Goal: Information Seeking & Learning: Learn about a topic

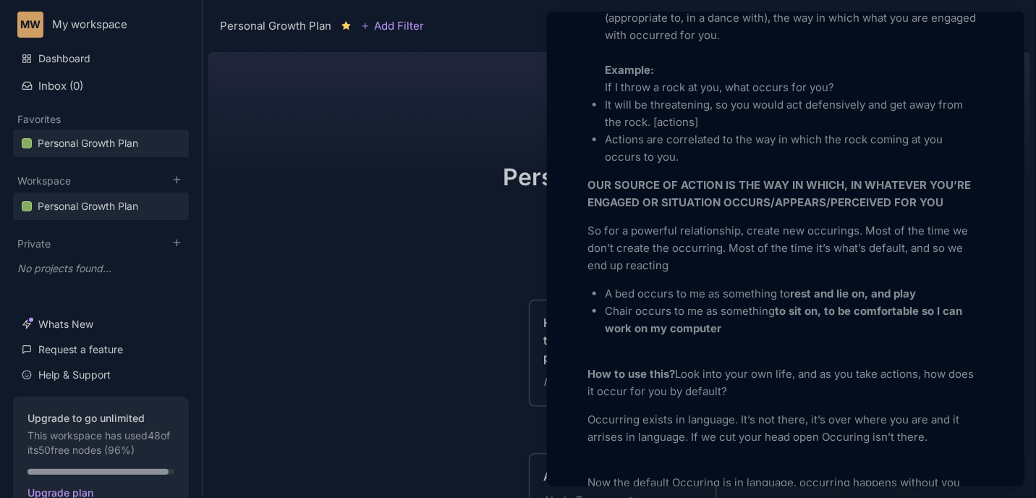
scroll to position [542, 0]
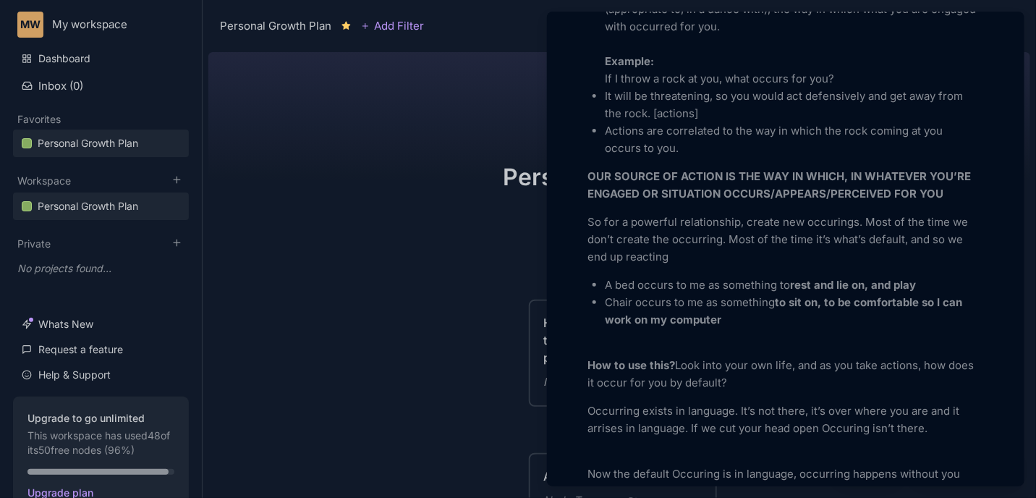
click at [928, 269] on div "What is at the Source of Action? You must look into your own life and see yours…" at bounding box center [785, 468] width 396 height 1096
click at [453, 219] on div at bounding box center [518, 249] width 1036 height 498
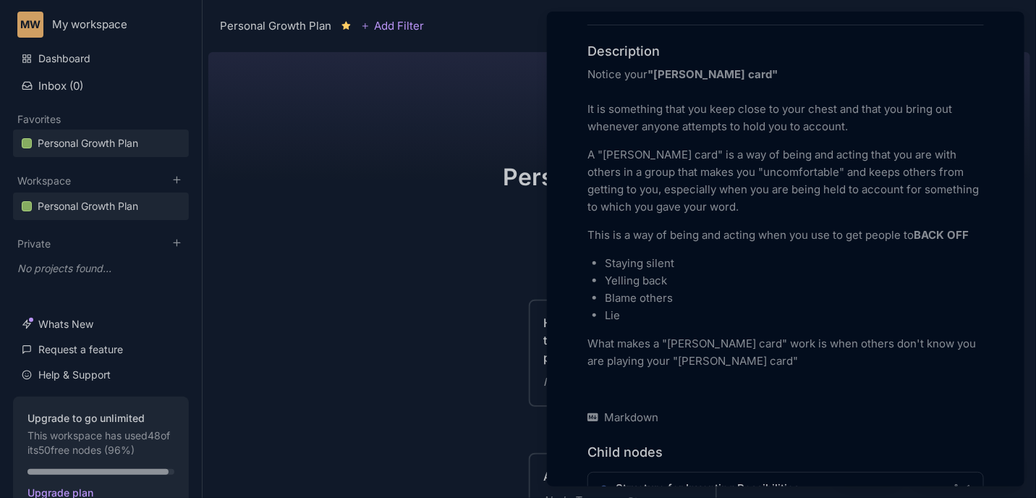
scroll to position [380, 0]
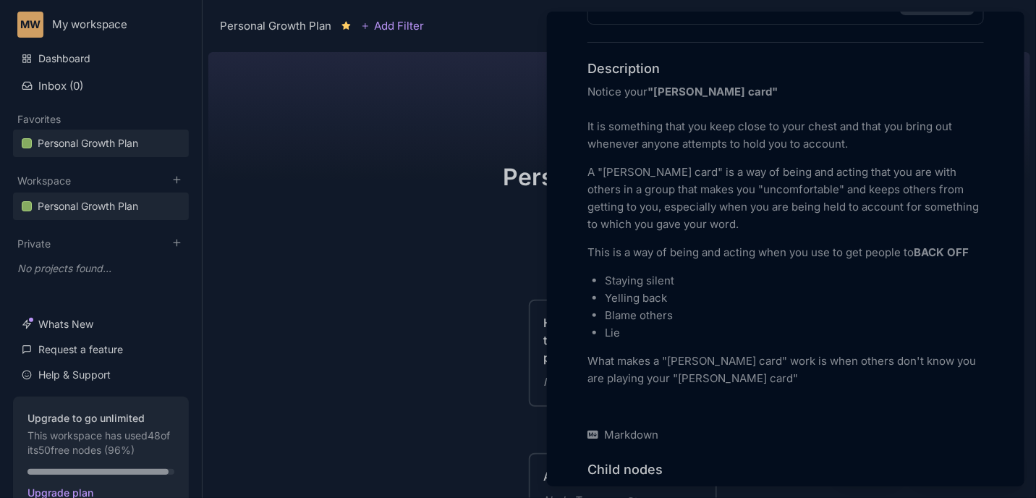
click at [448, 231] on div at bounding box center [518, 249] width 1036 height 498
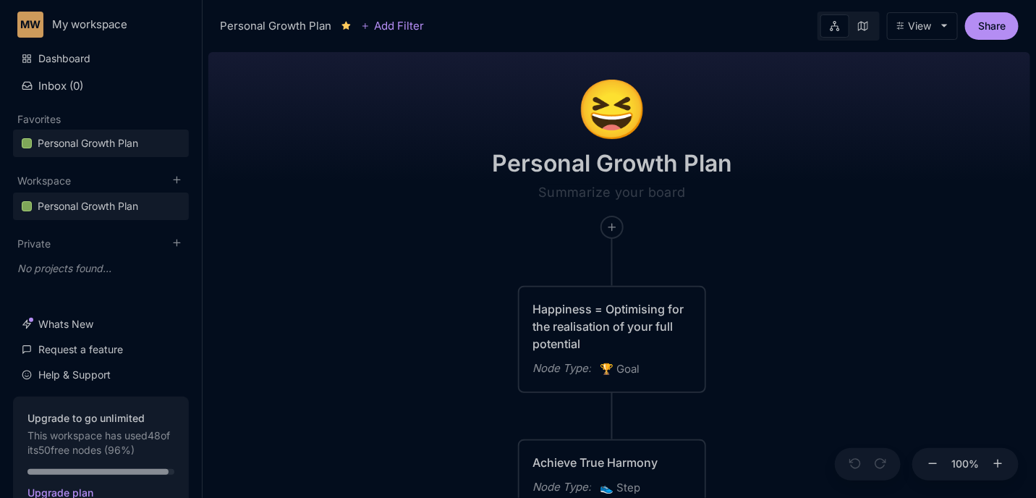
drag, startPoint x: 883, startPoint y: 265, endPoint x: 730, endPoint y: 100, distance: 225.2
click at [730, 100] on div "😆 Personal Growth Plan Happiness = Optimising for the realisation of your full …" at bounding box center [619, 271] width 822 height 451
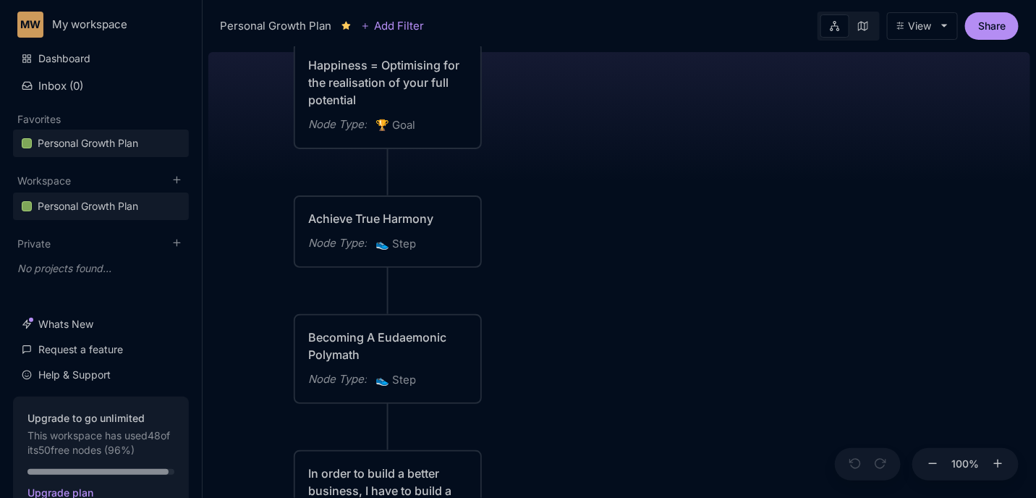
drag, startPoint x: 772, startPoint y: 223, endPoint x: 701, endPoint y: 145, distance: 106.0
click at [701, 145] on div "😆 Personal Growth Plan Happiness = Optimising for the realisation of your full …" at bounding box center [619, 271] width 822 height 451
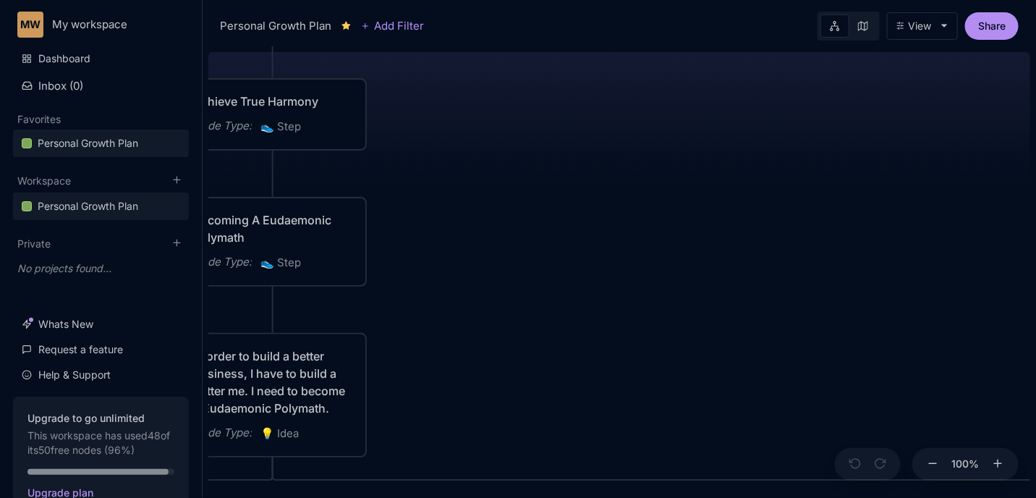
drag, startPoint x: 785, startPoint y: 327, endPoint x: 523, endPoint y: 134, distance: 325.9
click at [526, 85] on div "😆 Personal Growth Plan Happiness = Optimising for the realisation of your full …" at bounding box center [619, 271] width 822 height 451
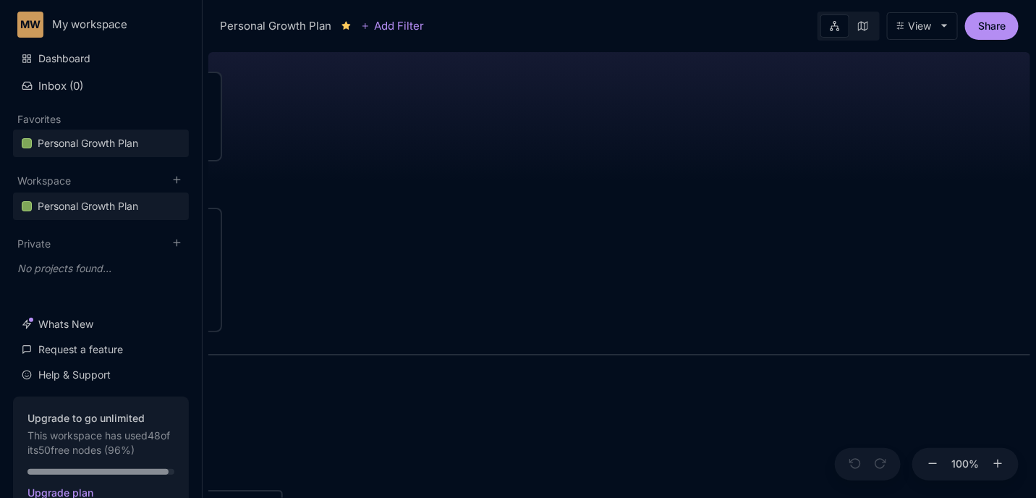
drag, startPoint x: 624, startPoint y: 317, endPoint x: 503, endPoint y: 143, distance: 211.9
click at [513, 156] on div "😆 Personal Growth Plan Happiness = Optimising for the realisation of your full …" at bounding box center [619, 271] width 822 height 451
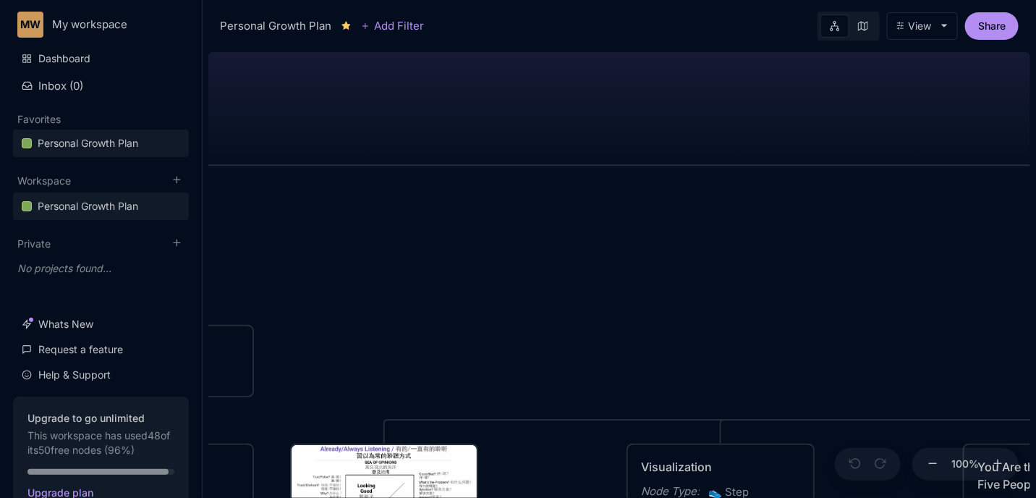
drag, startPoint x: 819, startPoint y: 325, endPoint x: 589, endPoint y: 211, distance: 256.8
click at [605, 212] on div "😆 Personal Growth Plan Happiness = Optimising for the realisation of your full …" at bounding box center [619, 271] width 822 height 451
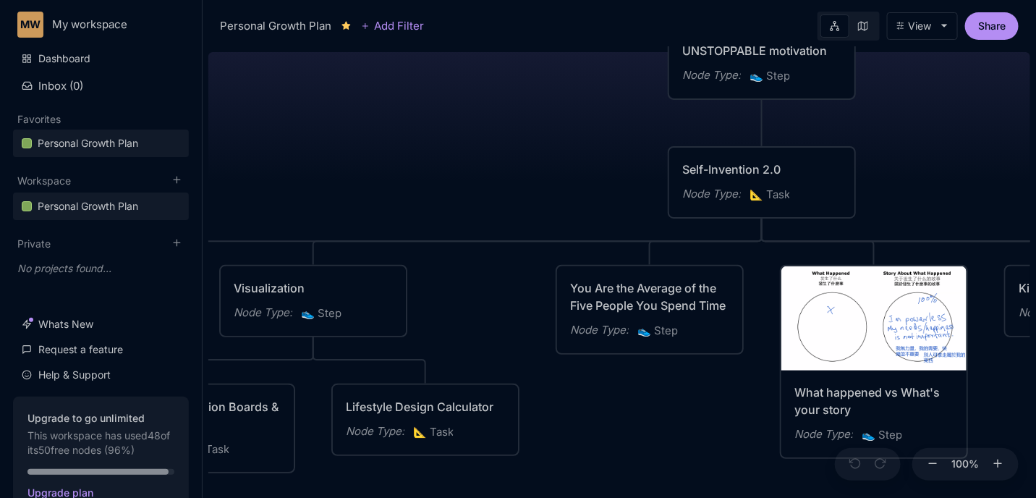
drag, startPoint x: 691, startPoint y: 243, endPoint x: 422, endPoint y: 158, distance: 282.9
click at [410, 158] on div "😆 Personal Growth Plan Happiness = Optimising for the realisation of your full …" at bounding box center [619, 271] width 822 height 451
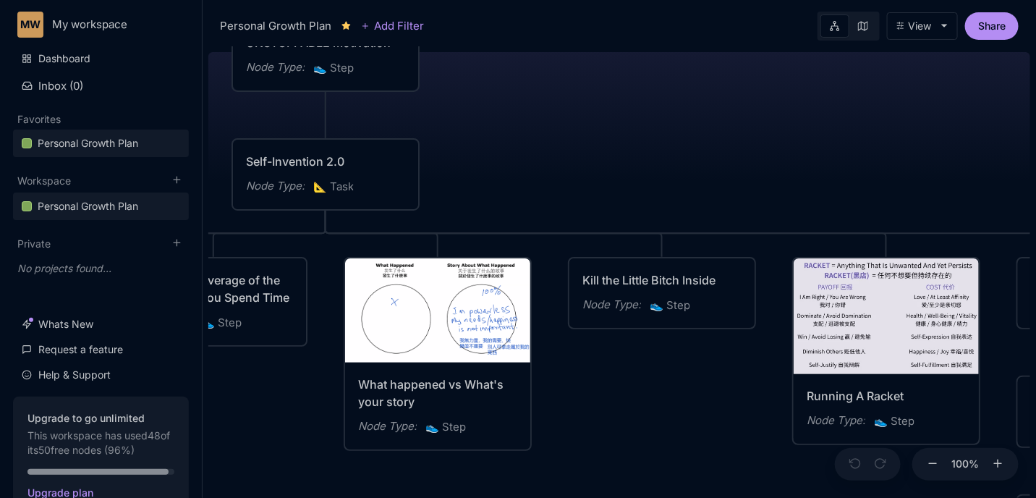
drag, startPoint x: 974, startPoint y: 132, endPoint x: 624, endPoint y: 143, distance: 350.2
click at [626, 143] on div "😆 Personal Growth Plan Happiness = Optimising for the realisation of your full …" at bounding box center [619, 271] width 822 height 451
drag, startPoint x: 806, startPoint y: 157, endPoint x: 540, endPoint y: 124, distance: 268.9
click at [540, 124] on div "😆 Personal Growth Plan Happiness = Optimising for the realisation of your full …" at bounding box center [619, 271] width 822 height 451
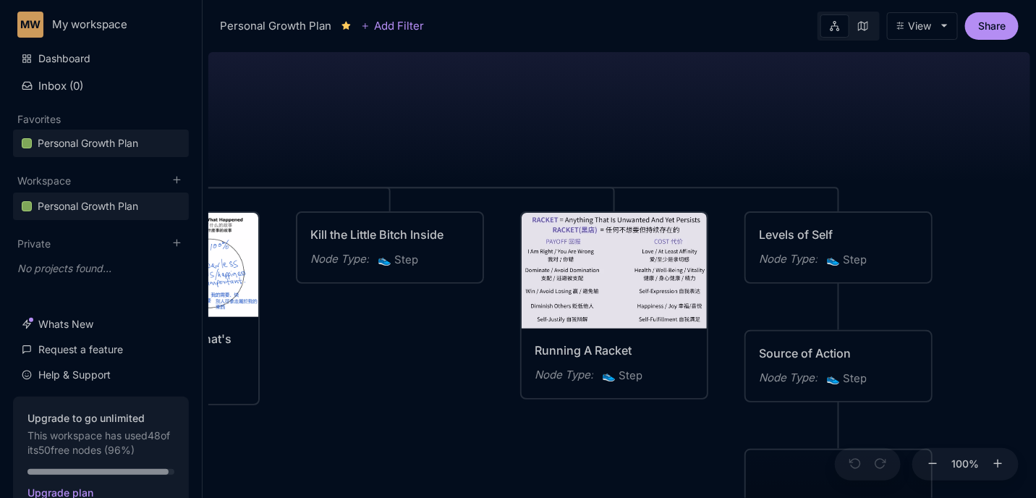
drag, startPoint x: 811, startPoint y: 142, endPoint x: 768, endPoint y: 80, distance: 75.2
click at [768, 80] on div "😆 Personal Growth Plan Happiness = Optimising for the realisation of your full …" at bounding box center [619, 271] width 822 height 451
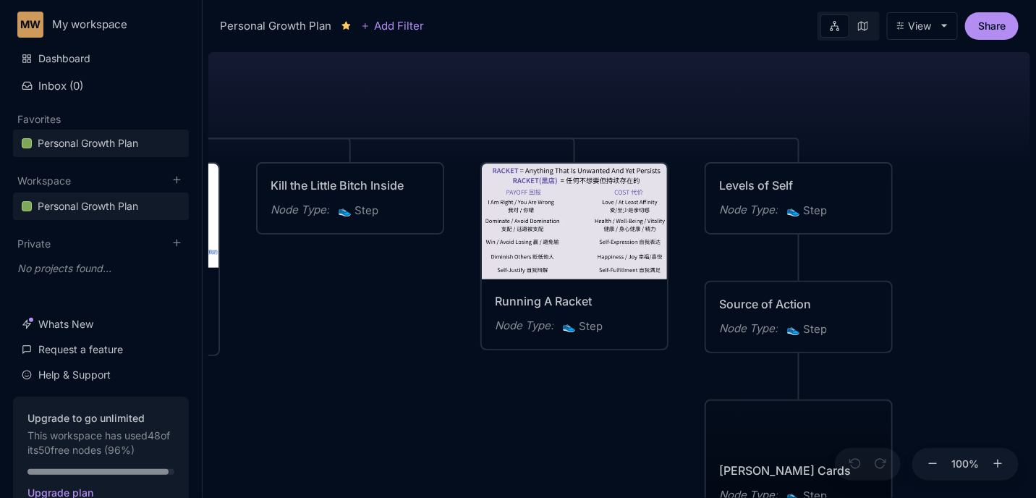
drag, startPoint x: 932, startPoint y: 310, endPoint x: 870, endPoint y: 241, distance: 92.7
click at [873, 242] on div "😆 Personal Growth Plan Happiness = Optimising for the realisation of your full …" at bounding box center [619, 271] width 822 height 451
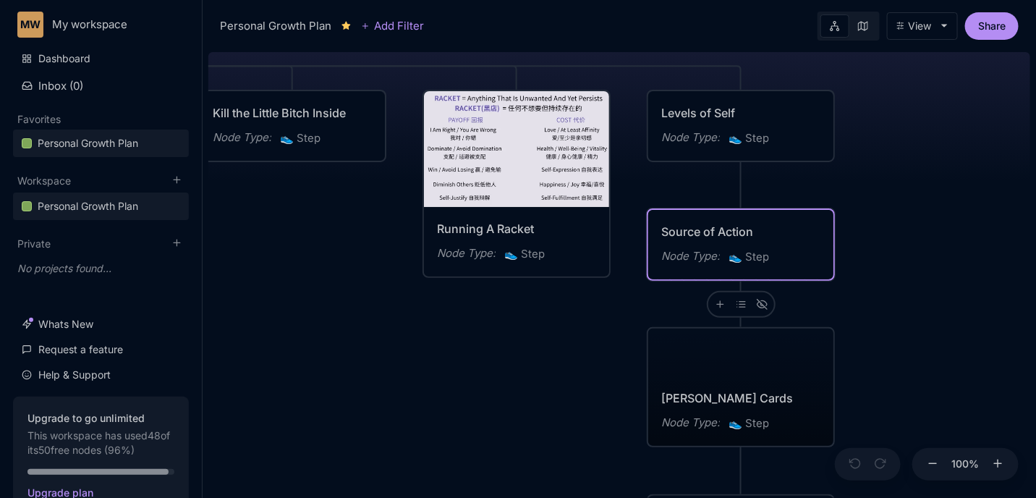
click at [801, 253] on div "Node Type : 👟 Step" at bounding box center [740, 256] width 159 height 19
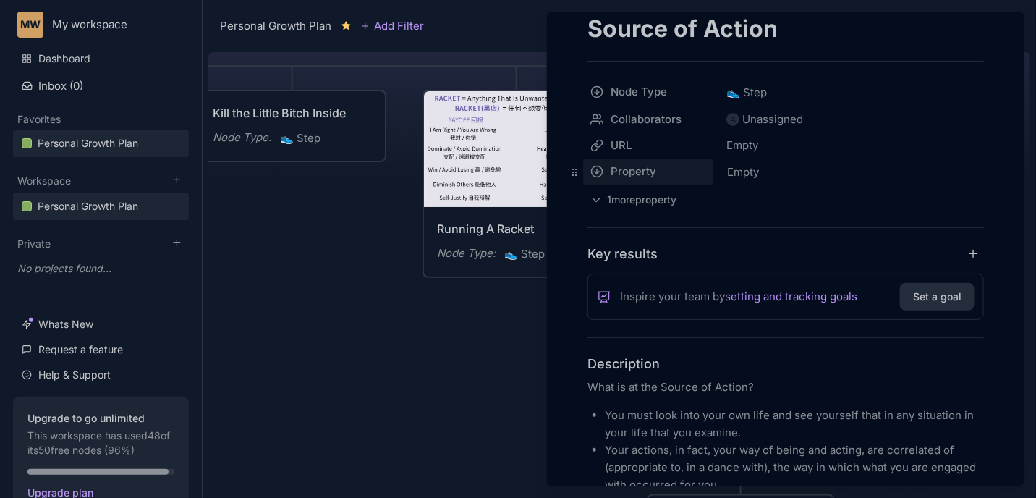
scroll to position [217, 0]
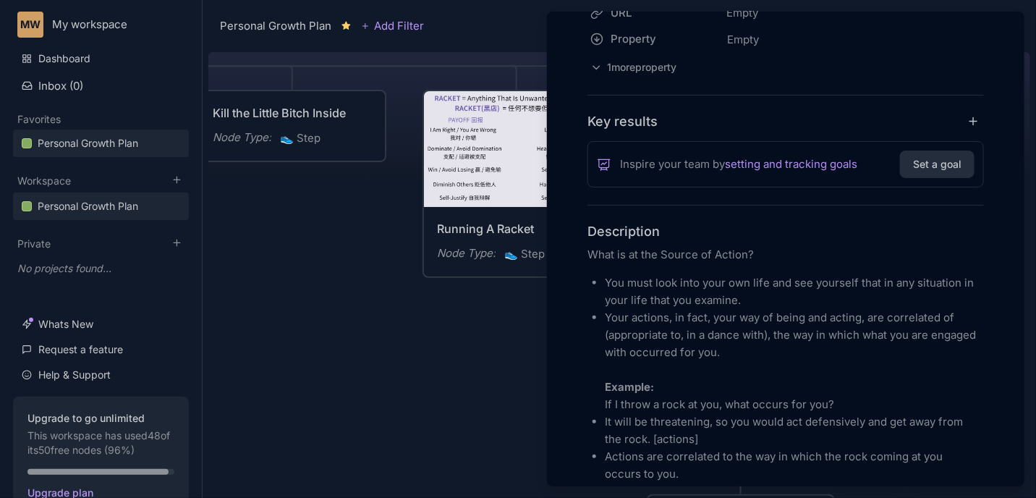
click at [468, 318] on div at bounding box center [518, 249] width 1036 height 498
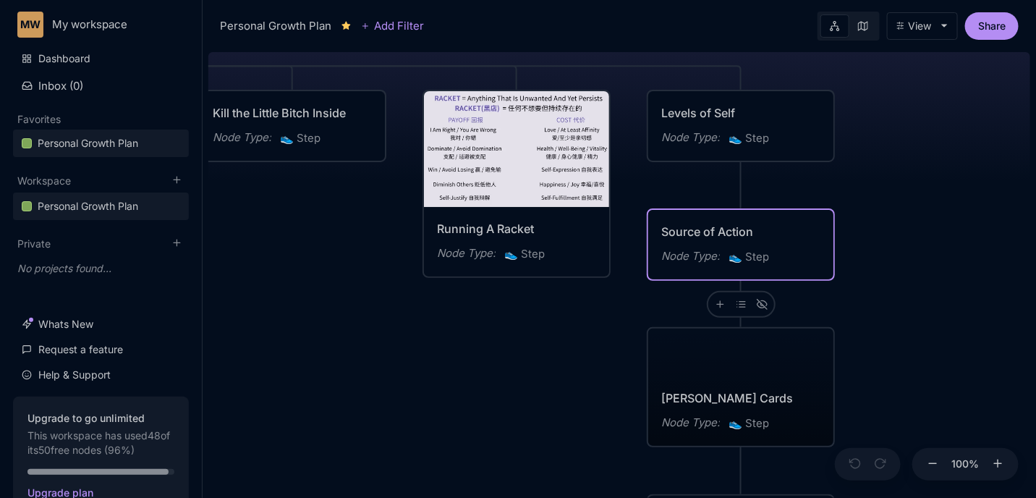
click at [522, 406] on div "😆 Personal Growth Plan Happiness = Optimising for the realisation of your full …" at bounding box center [619, 271] width 822 height 451
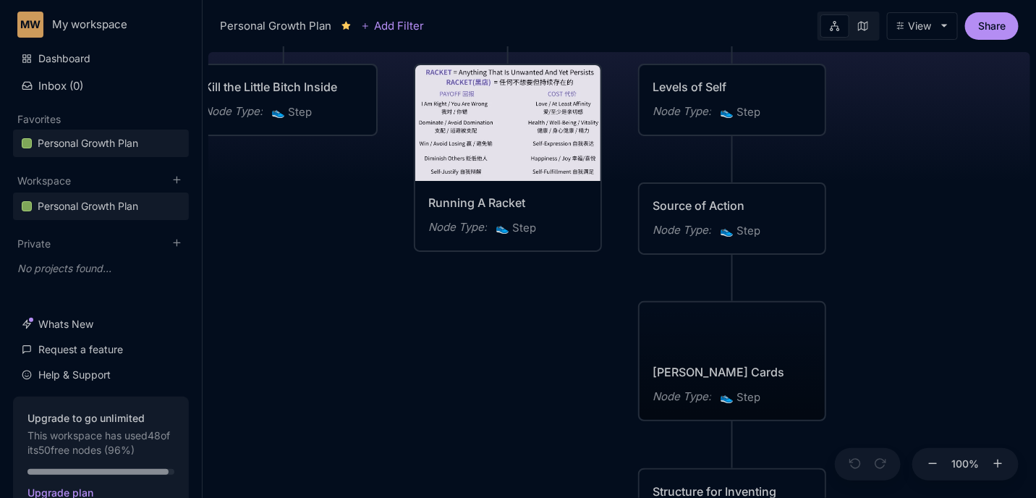
click at [500, 354] on div "😆 Personal Growth Plan Happiness = Optimising for the realisation of your full …" at bounding box center [619, 271] width 822 height 451
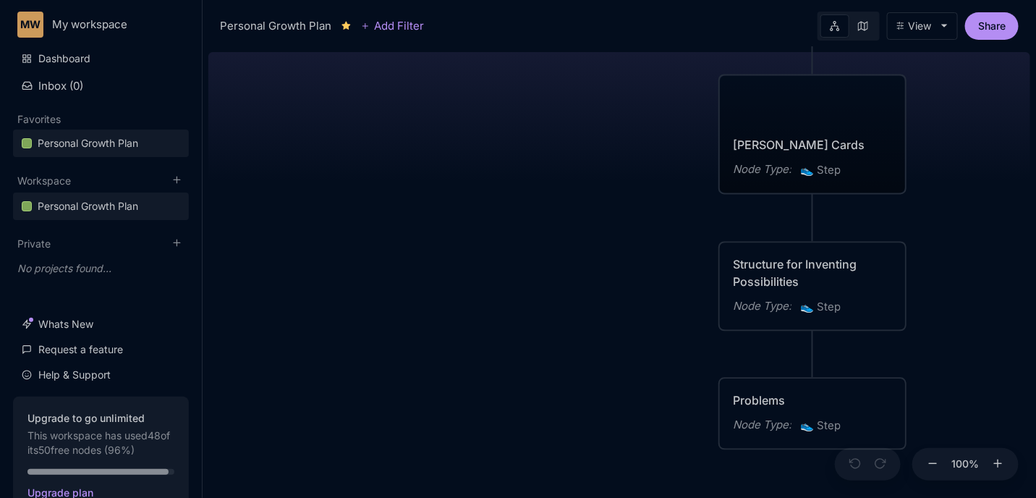
drag, startPoint x: 438, startPoint y: 274, endPoint x: 523, endPoint y: 127, distance: 170.4
click at [523, 126] on div "😆 Personal Growth Plan Happiness = Optimising for the realisation of your full …" at bounding box center [619, 271] width 822 height 451
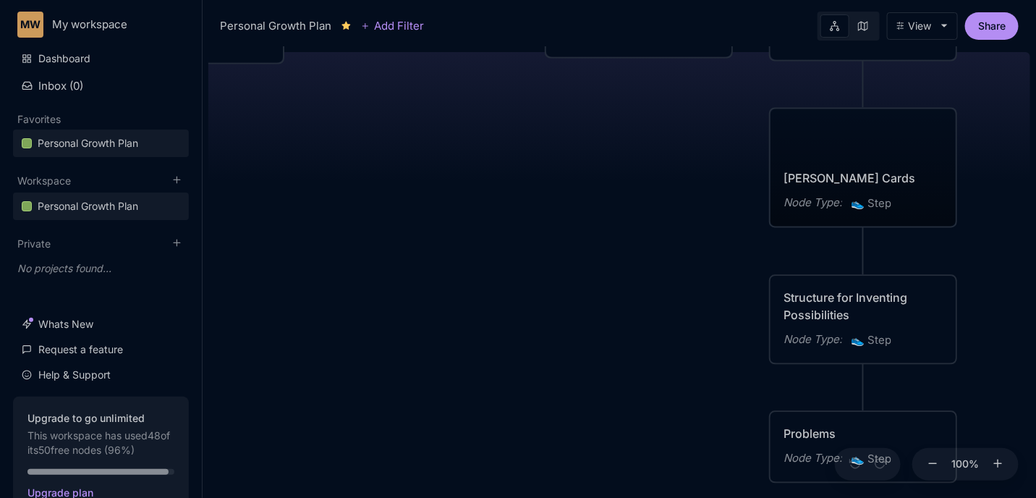
drag, startPoint x: 482, startPoint y: 139, endPoint x: 605, endPoint y: 285, distance: 190.9
click at [648, 295] on div "😆 Personal Growth Plan Happiness = Optimising for the realisation of your full …" at bounding box center [619, 271] width 822 height 451
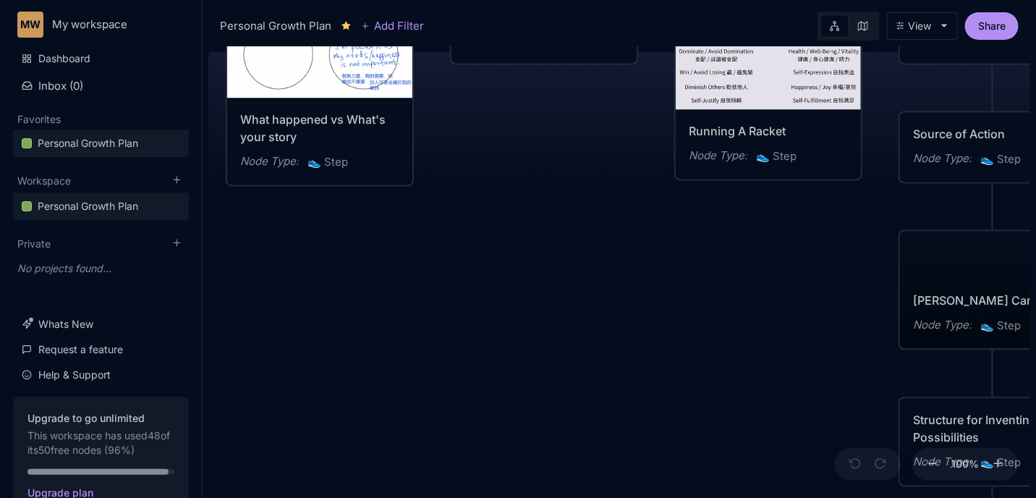
drag, startPoint x: 384, startPoint y: 217, endPoint x: 717, endPoint y: 395, distance: 377.3
click at [720, 395] on div "😆 Personal Growth Plan Happiness = Optimising for the realisation of your full …" at bounding box center [619, 271] width 822 height 451
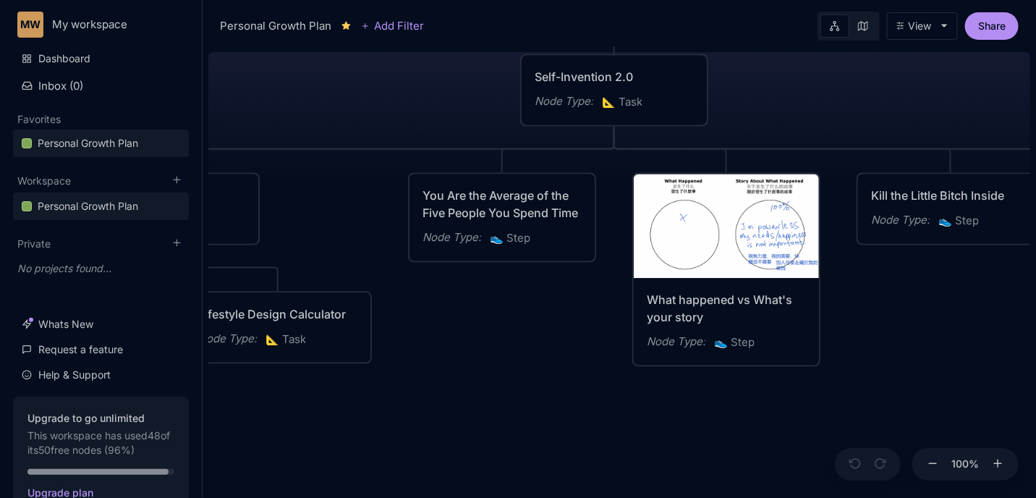
drag, startPoint x: 485, startPoint y: 375, endPoint x: 638, endPoint y: 364, distance: 153.7
click at [688, 356] on div "😆 Personal Growth Plan Happiness = Optimising for the realisation of your full …" at bounding box center [619, 271] width 822 height 451
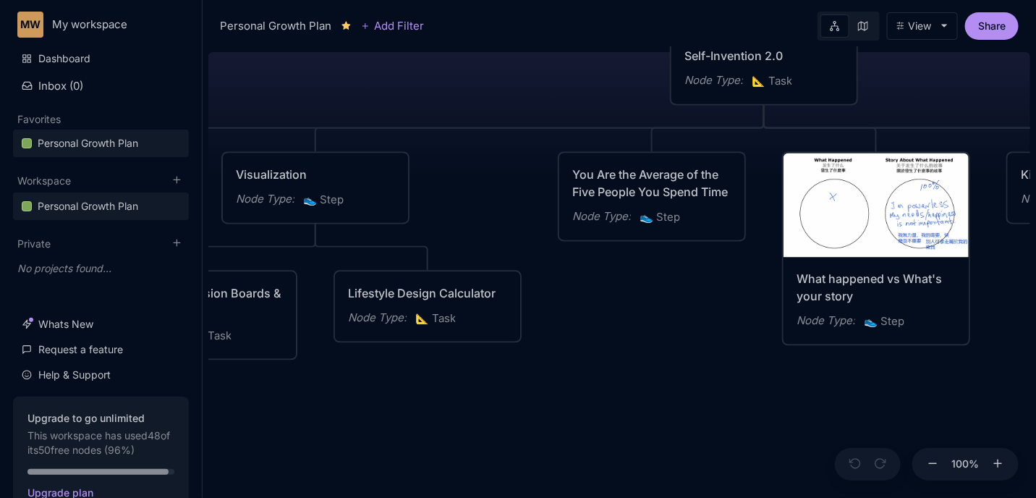
drag, startPoint x: 534, startPoint y: 372, endPoint x: 657, endPoint y: 372, distance: 123.7
click at [757, 355] on div "😆 Personal Growth Plan Happiness = Optimising for the realisation of your full …" at bounding box center [619, 271] width 822 height 451
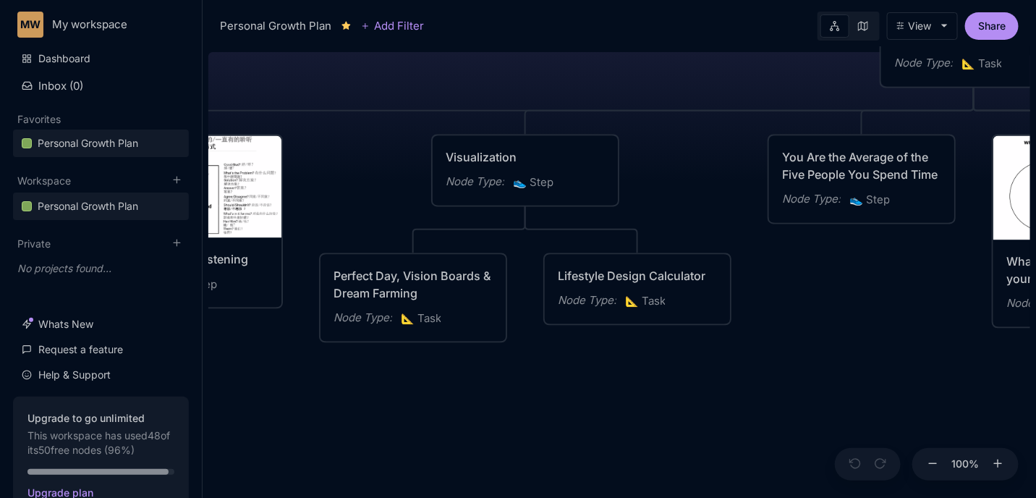
drag, startPoint x: 393, startPoint y: 393, endPoint x: 764, endPoint y: 362, distance: 371.5
click at [764, 362] on div "😆 Personal Growth Plan Happiness = Optimising for the realisation of your full …" at bounding box center [619, 271] width 822 height 451
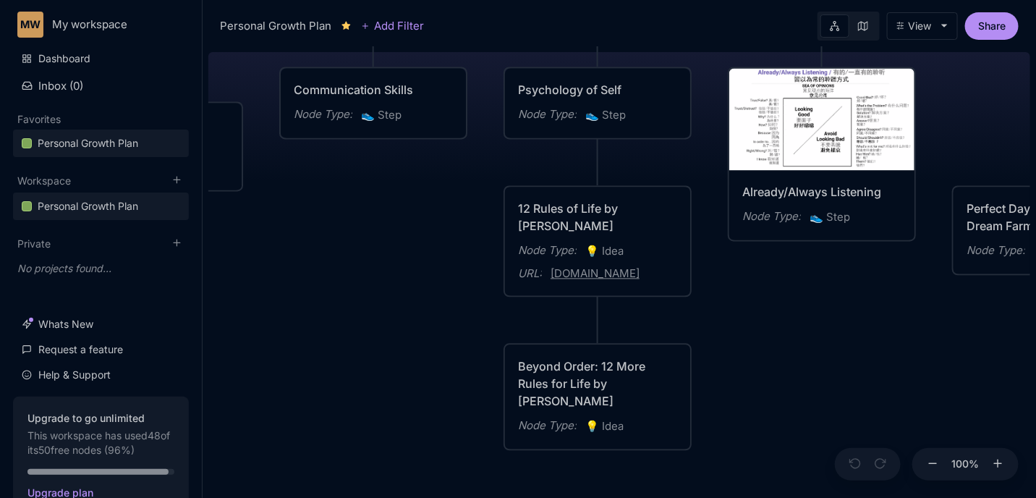
drag, startPoint x: 525, startPoint y: 383, endPoint x: 819, endPoint y: 341, distance: 297.4
click at [819, 341] on div "😆 Personal Growth Plan Happiness = Optimising for the realisation of your full …" at bounding box center [619, 271] width 822 height 451
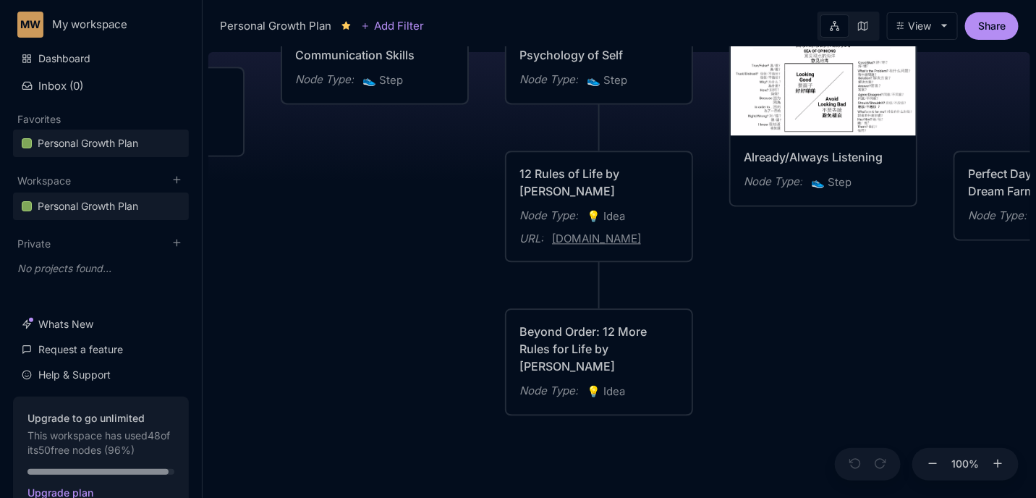
drag, startPoint x: 449, startPoint y: 243, endPoint x: 354, endPoint y: 151, distance: 132.5
click at [354, 151] on div "😆 Personal Growth Plan Happiness = Optimising for the realisation of your full …" at bounding box center [619, 271] width 822 height 451
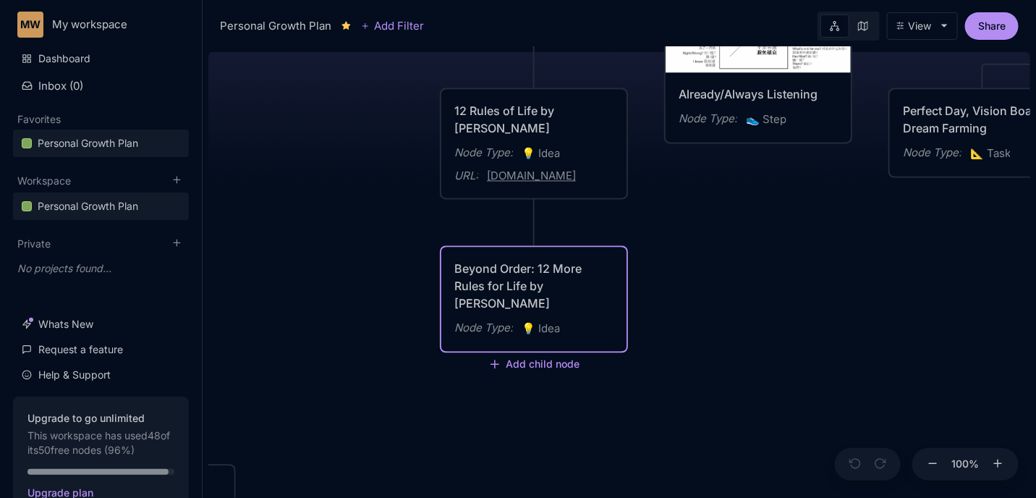
click at [532, 270] on div "Beyond Order: 12 More Rules for Life by [PERSON_NAME]" at bounding box center [533, 286] width 159 height 52
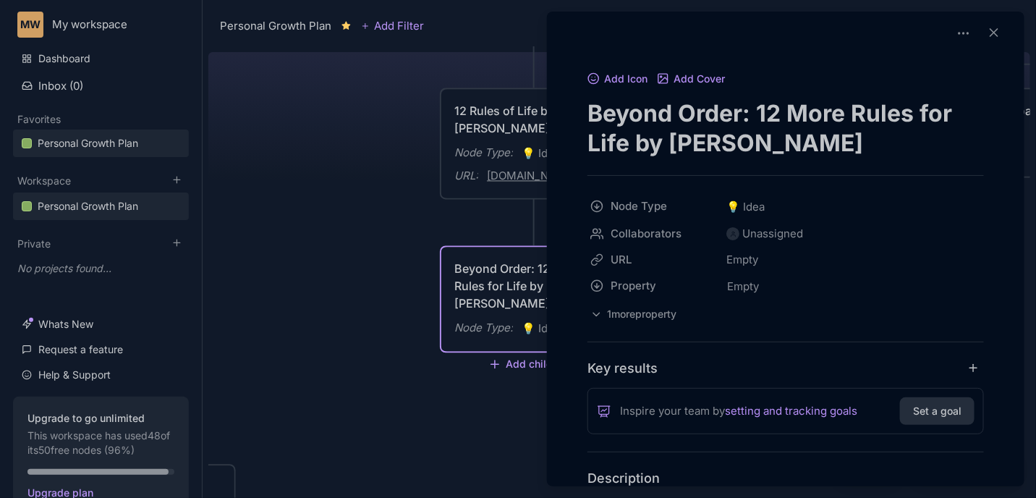
drag, startPoint x: 784, startPoint y: 116, endPoint x: 583, endPoint y: 106, distance: 201.3
click at [583, 106] on div "Add Icon Add Cover Beyond Order: 12 More Rules for Life by [PERSON_NAME] Node T…" at bounding box center [786, 442] width 466 height 746
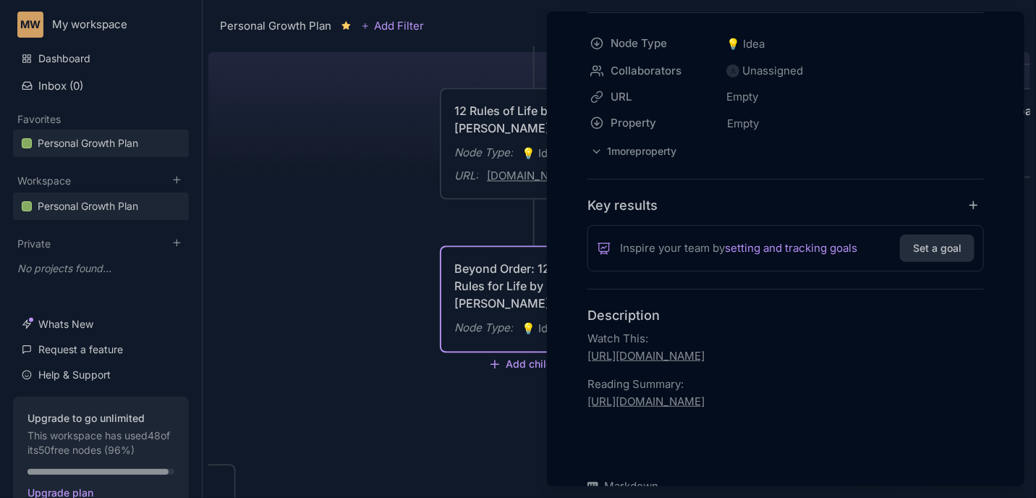
scroll to position [163, 0]
click at [640, 406] on link "[URL][DOMAIN_NAME]" at bounding box center [645, 401] width 117 height 14
click at [748, 373] on icon "button" at bounding box center [751, 373] width 12 height 12
click at [403, 192] on div at bounding box center [518, 249] width 1036 height 498
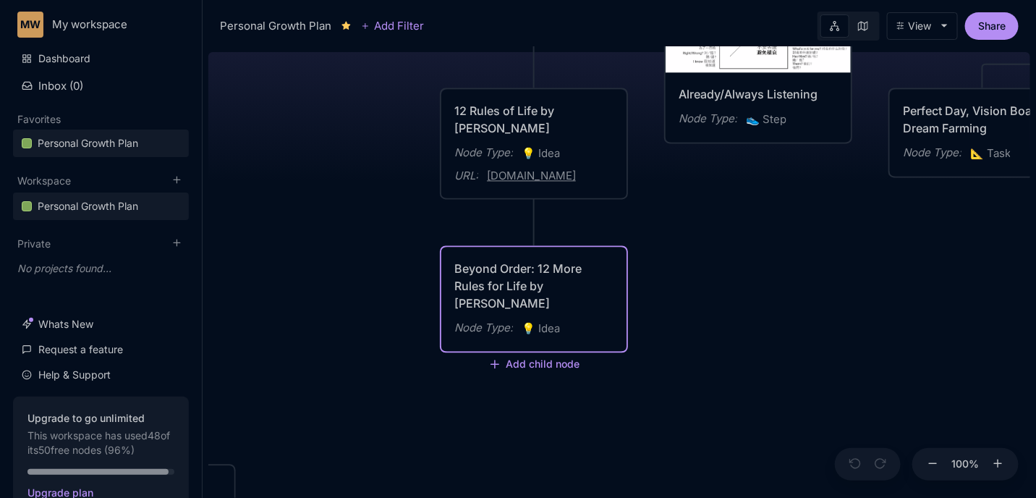
click at [475, 148] on div "Node Type :" at bounding box center [483, 153] width 59 height 17
click at [527, 297] on div "Beyond Order: 12 More Rules for Life by [PERSON_NAME]" at bounding box center [533, 286] width 159 height 52
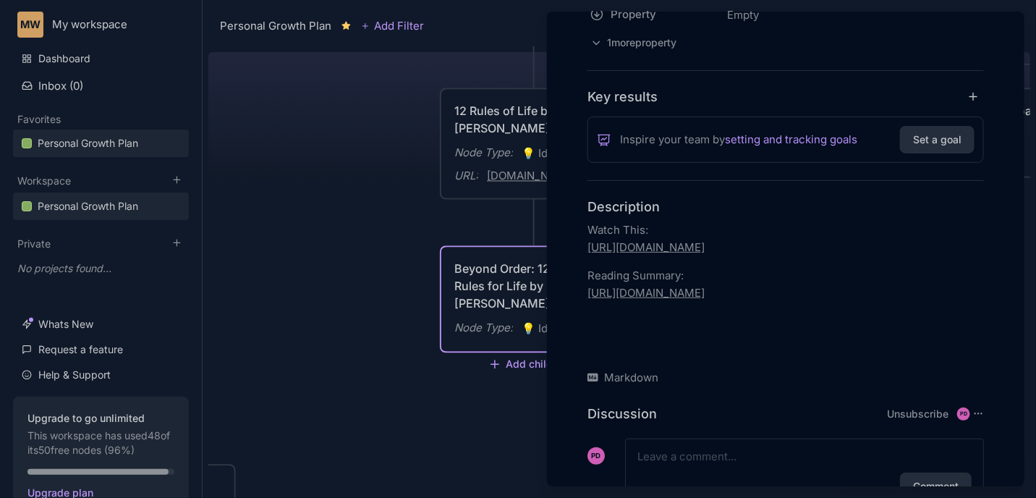
scroll to position [271, 0]
drag, startPoint x: 620, startPoint y: 305, endPoint x: 584, endPoint y: 285, distance: 41.4
click at [584, 285] on div "Add Icon Add Cover Beyond Order: 12 More Rules for Life by [PERSON_NAME] Node T…" at bounding box center [786, 171] width 466 height 746
copy link "[URL][DOMAIN_NAME]"
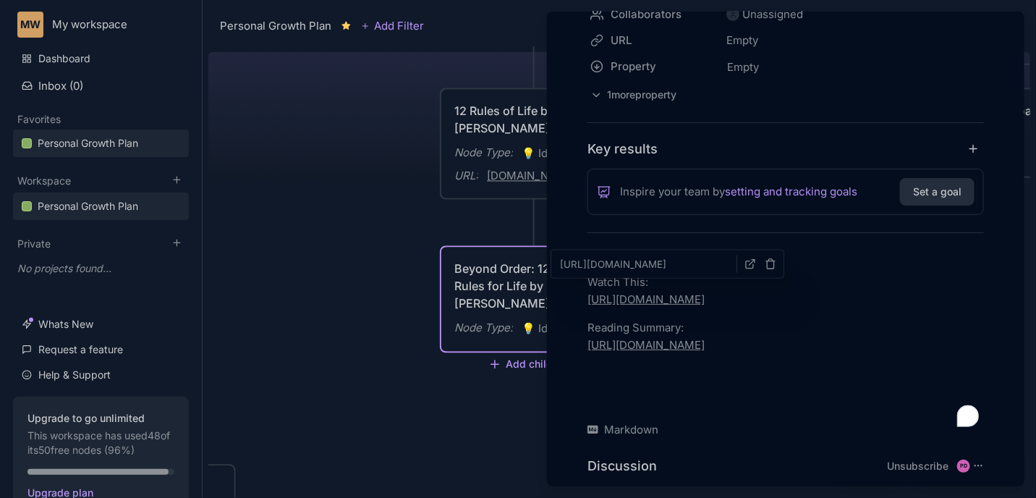
scroll to position [163, 0]
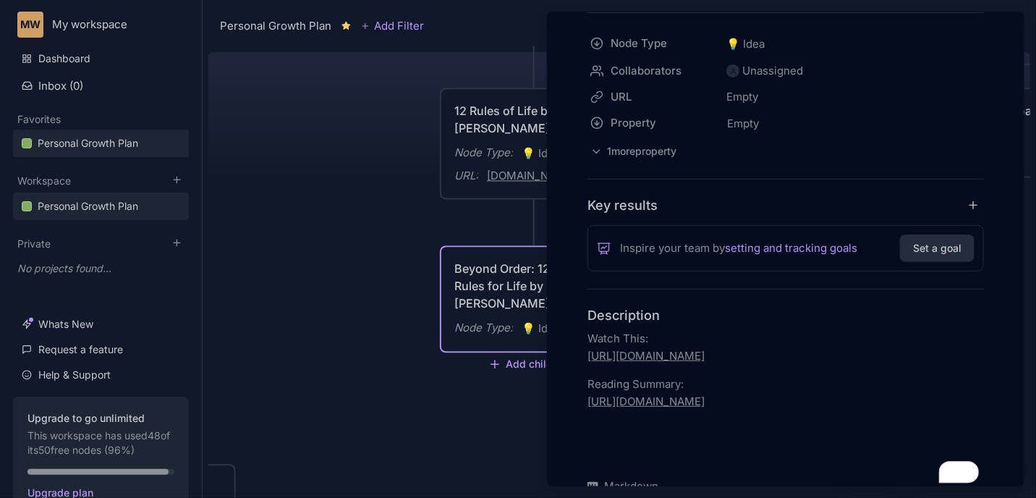
click at [654, 340] on p "Watch This: [URL][DOMAIN_NAME]" at bounding box center [785, 347] width 396 height 35
click at [688, 351] on link "[URL][DOMAIN_NAME]" at bounding box center [645, 356] width 117 height 14
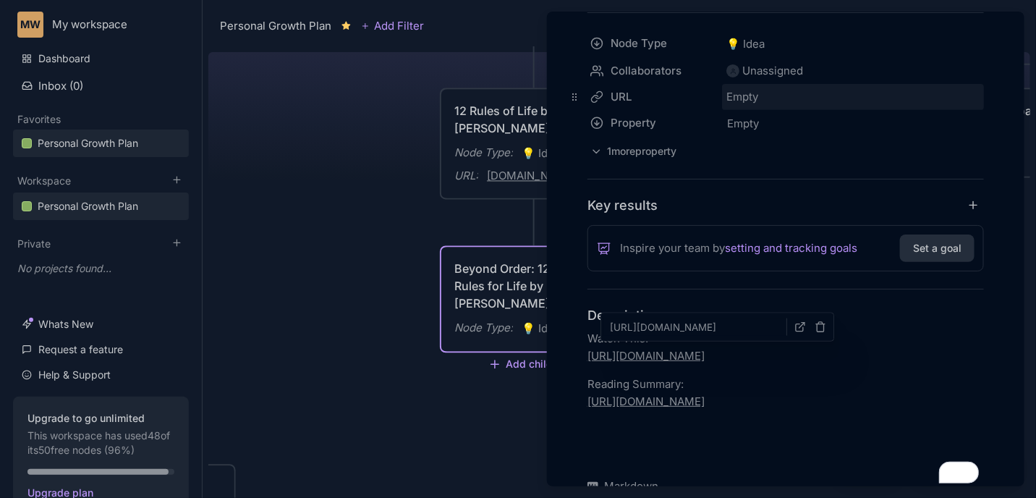
click at [743, 102] on div "Empty" at bounding box center [853, 97] width 262 height 26
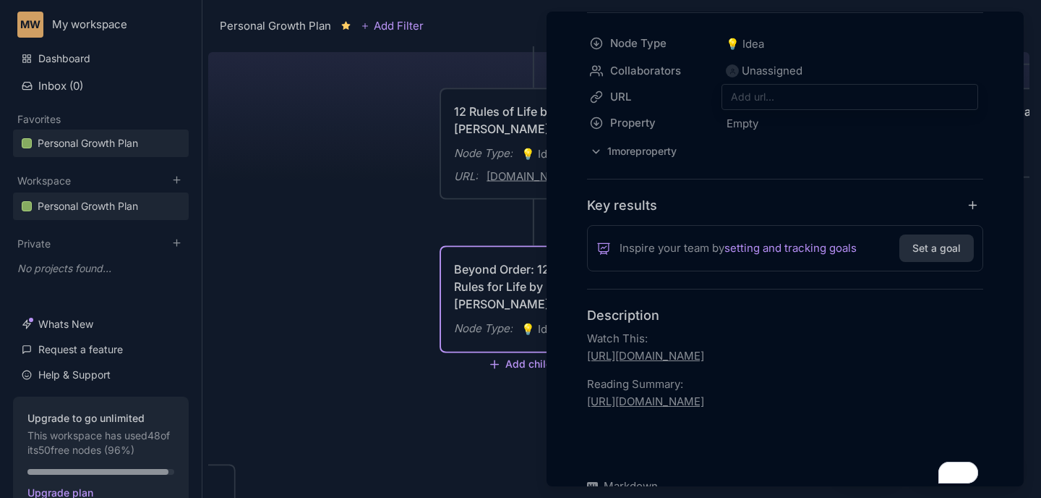
type input "[URL][DOMAIN_NAME]"
click at [807, 408] on p "Reading Summary: [URL][DOMAIN_NAME]" at bounding box center [785, 392] width 396 height 35
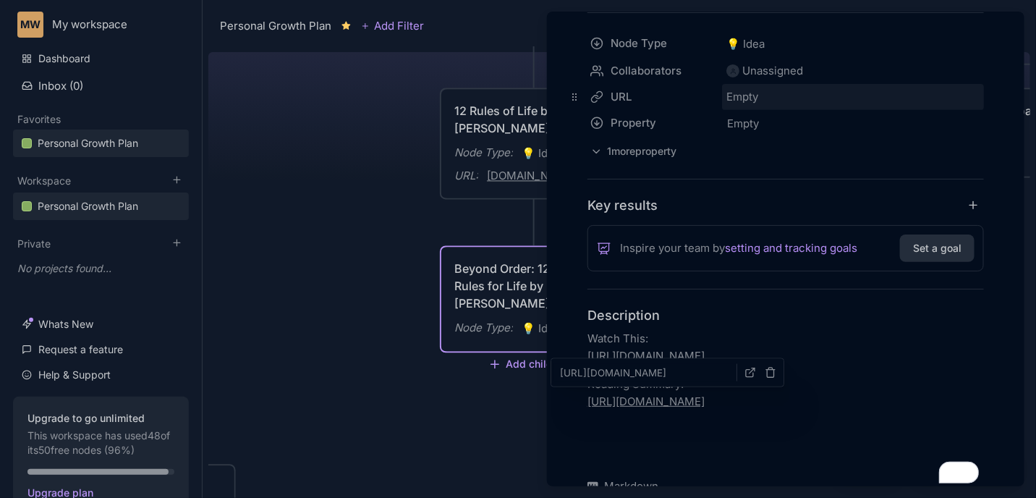
click at [777, 99] on div "Empty" at bounding box center [853, 97] width 262 height 26
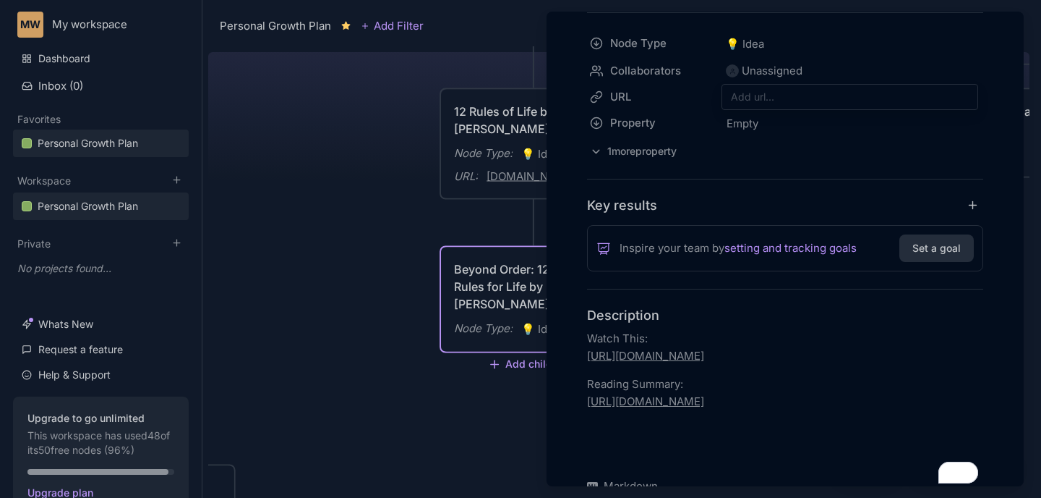
type input "[URL][DOMAIN_NAME]"
click at [688, 399] on link "[URL][DOMAIN_NAME]" at bounding box center [645, 401] width 117 height 14
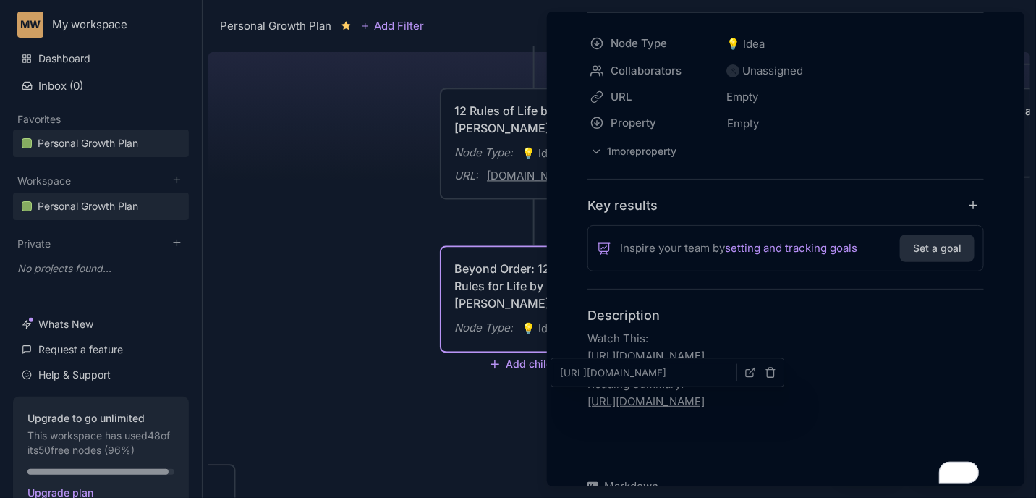
click at [297, 264] on div at bounding box center [518, 249] width 1036 height 498
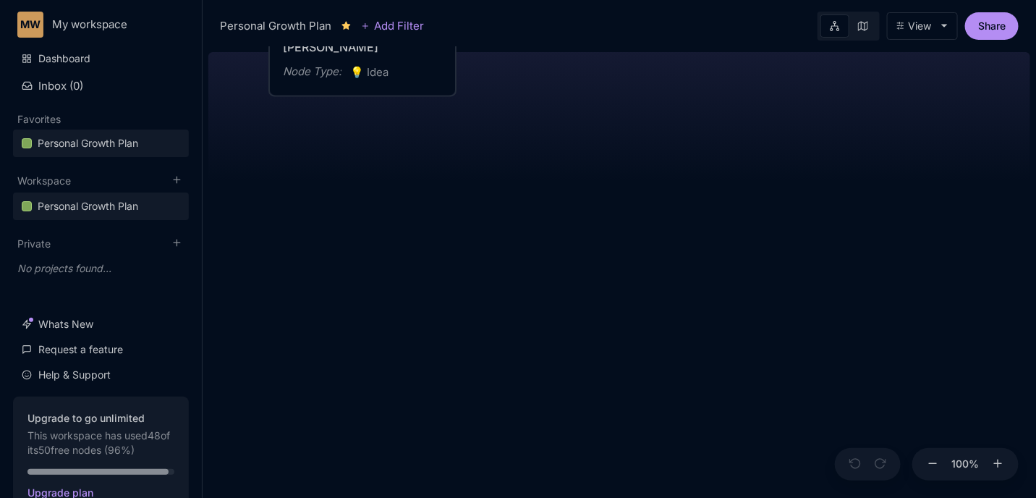
drag, startPoint x: 710, startPoint y: 367, endPoint x: 299, endPoint y: -54, distance: 587.6
click at [299, 0] on html "MW My workspace Dashboard Inbox ( 0 ) Favorites Personal Growth Plan To pick up…" at bounding box center [518, 249] width 1036 height 498
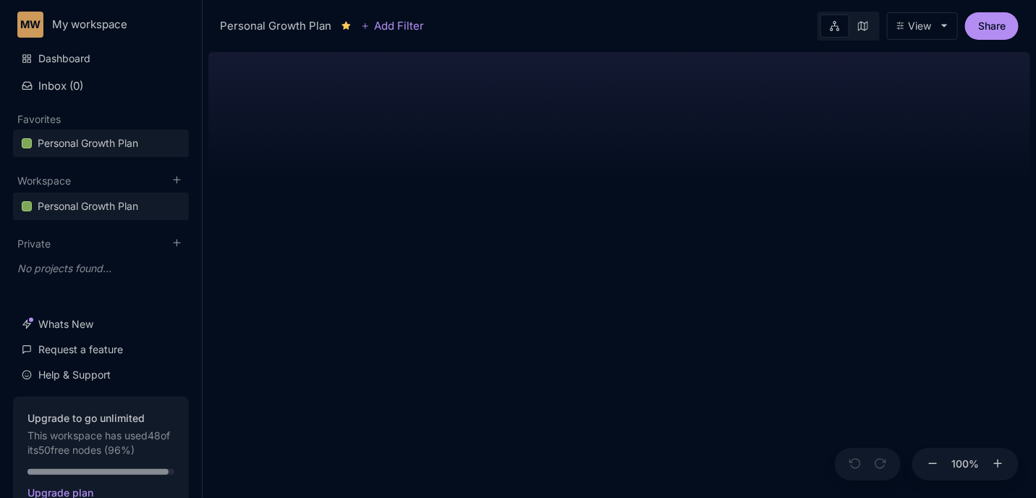
drag, startPoint x: 622, startPoint y: 102, endPoint x: 432, endPoint y: 456, distance: 401.5
click at [432, 456] on div "😆 Personal Growth Plan Happiness = Optimising for the realisation of your full …" at bounding box center [619, 271] width 822 height 451
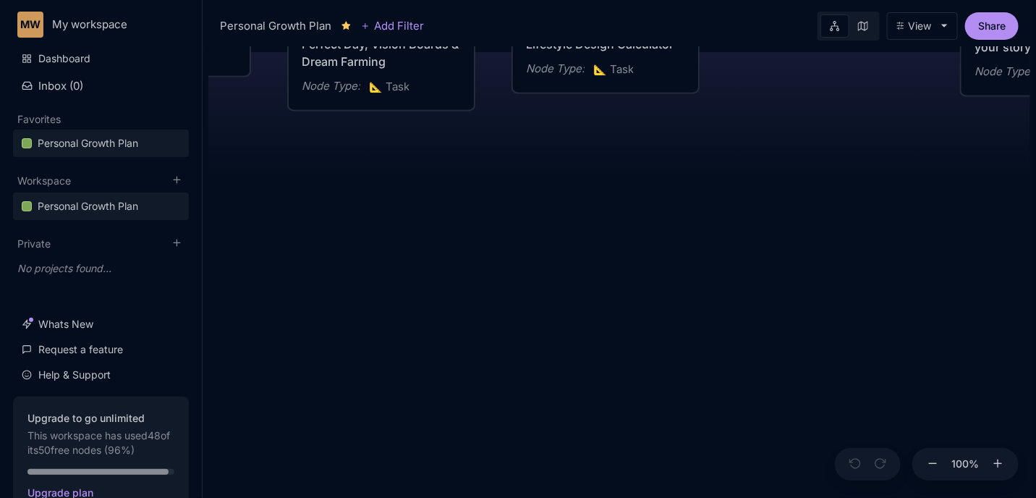
drag, startPoint x: 678, startPoint y: 276, endPoint x: 603, endPoint y: 413, distance: 156.6
click at [603, 413] on div "😆 Personal Growth Plan Happiness = Optimising for the realisation of your full …" at bounding box center [619, 271] width 822 height 451
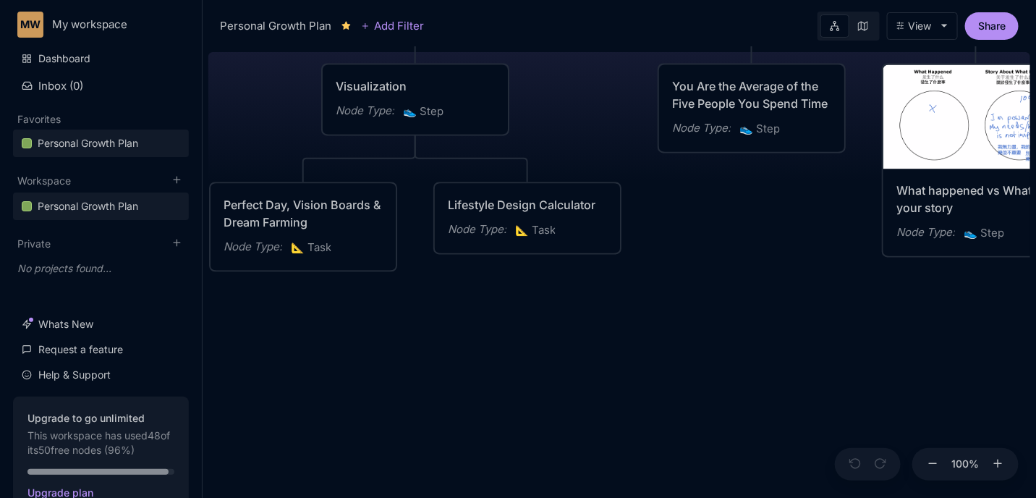
drag, startPoint x: 681, startPoint y: 289, endPoint x: 649, endPoint y: 393, distance: 109.8
click at [649, 396] on div "😆 Personal Growth Plan Happiness = Optimising for the realisation of your full …" at bounding box center [619, 271] width 822 height 451
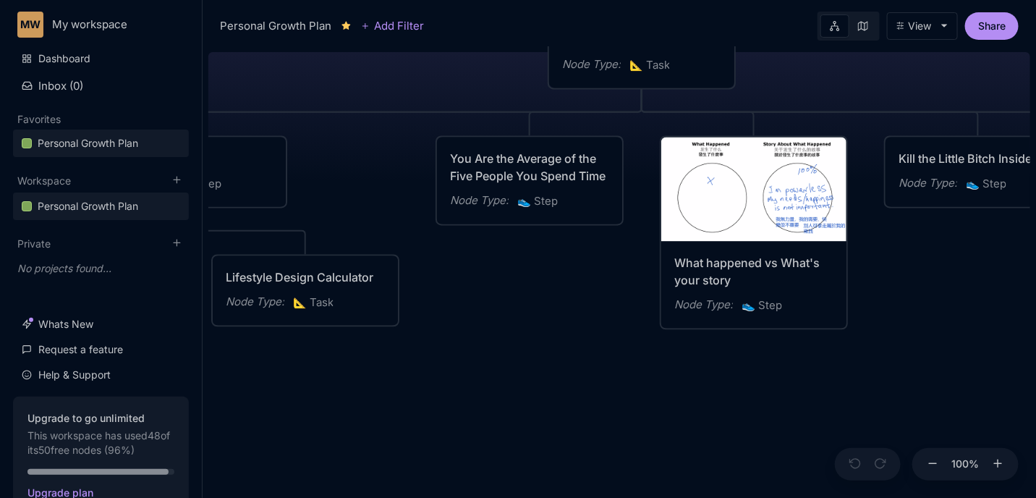
drag, startPoint x: 667, startPoint y: 332, endPoint x: 658, endPoint y: 242, distance: 90.1
click at [858, 172] on div "😆 Personal Growth Plan Happiness = Optimising for the realisation of your full …" at bounding box center [619, 271] width 822 height 451
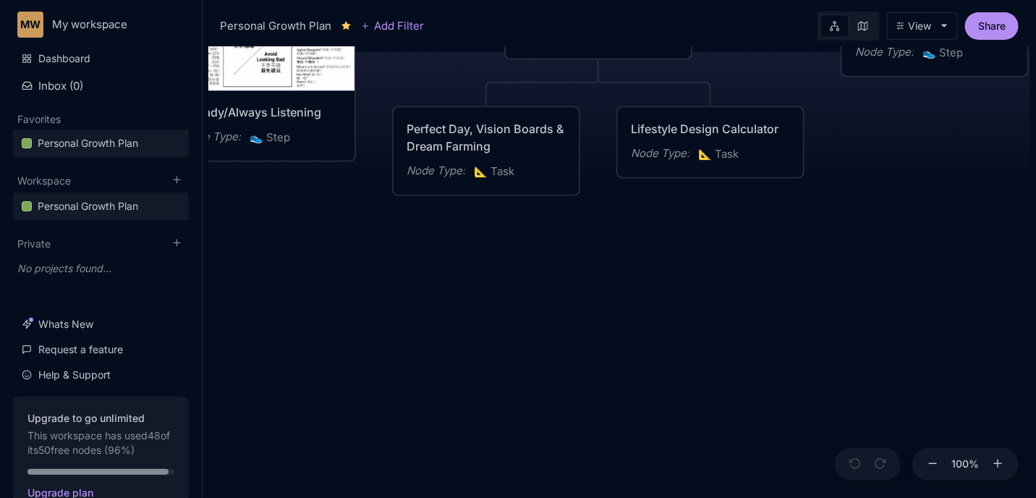
drag, startPoint x: 341, startPoint y: 408, endPoint x: 998, endPoint y: 247, distance: 676.7
click at [1036, 232] on html "MW My workspace Dashboard Inbox ( 0 ) Favorites Personal Growth Plan To pick up…" at bounding box center [518, 249] width 1036 height 498
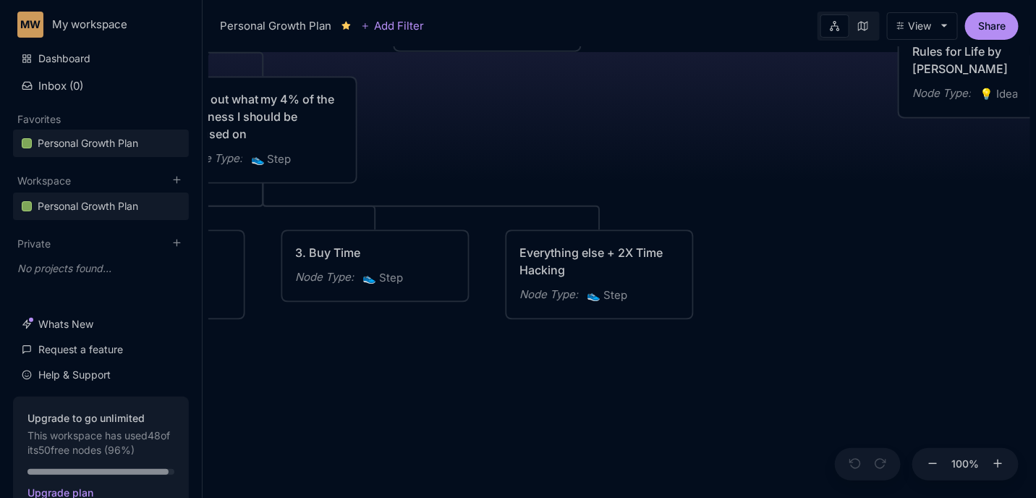
drag, startPoint x: 688, startPoint y: 308, endPoint x: 905, endPoint y: 229, distance: 230.8
click at [997, 205] on div "😆 Personal Growth Plan Happiness = Optimising for the realisation of your full …" at bounding box center [619, 271] width 822 height 451
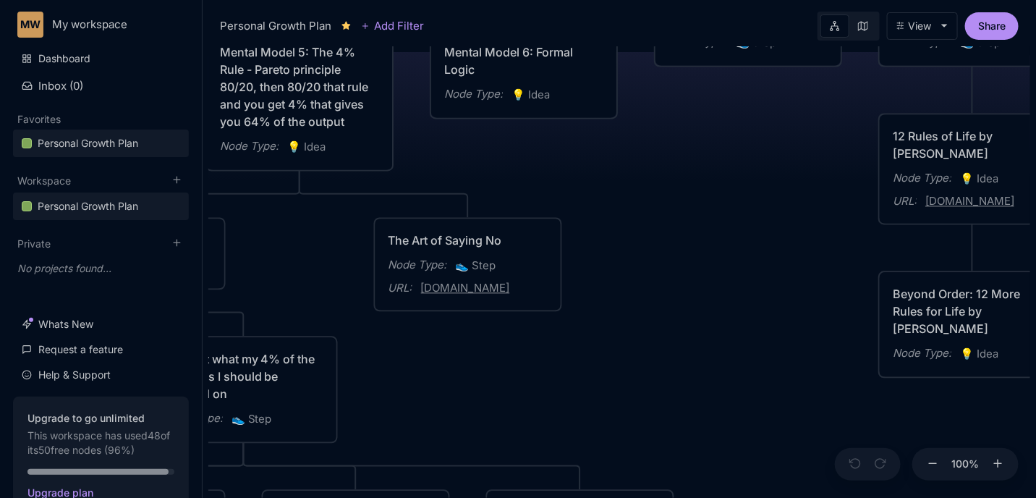
drag, startPoint x: 644, startPoint y: 171, endPoint x: 618, endPoint y: 423, distance: 253.7
click at [618, 423] on div "😆 Personal Growth Plan Happiness = Optimising for the realisation of your full …" at bounding box center [619, 271] width 822 height 451
click at [935, 464] on icon at bounding box center [932, 463] width 13 height 13
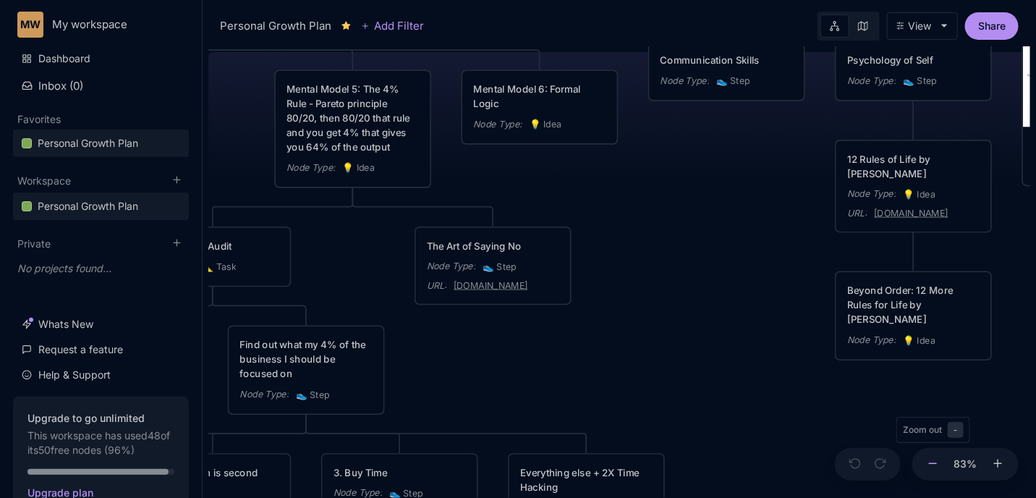
click at [934, 464] on icon at bounding box center [932, 463] width 13 height 13
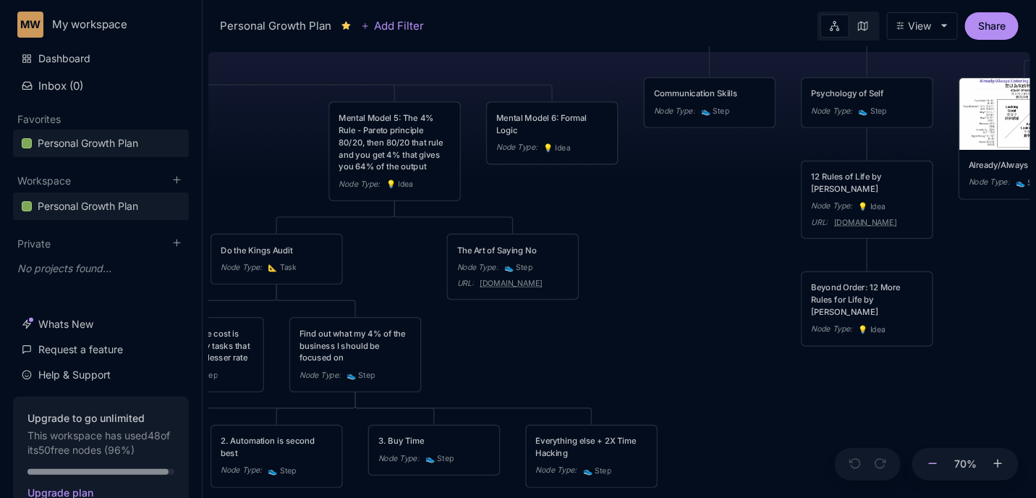
click at [934, 464] on icon at bounding box center [932, 463] width 13 height 13
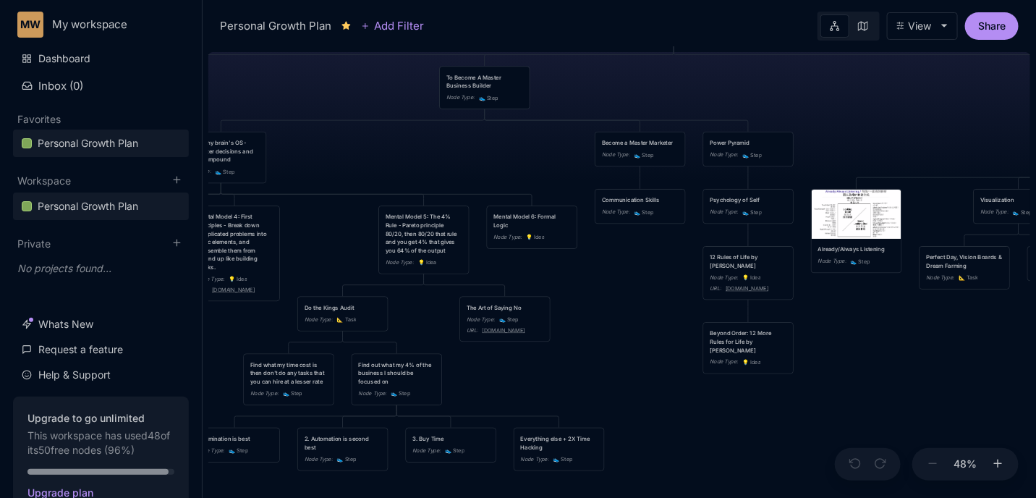
drag, startPoint x: 914, startPoint y: 304, endPoint x: 856, endPoint y: 367, distance: 85.5
click at [857, 367] on div "😆 Personal Growth Plan Happiness = Optimising for the realisation of your full …" at bounding box center [619, 271] width 822 height 451
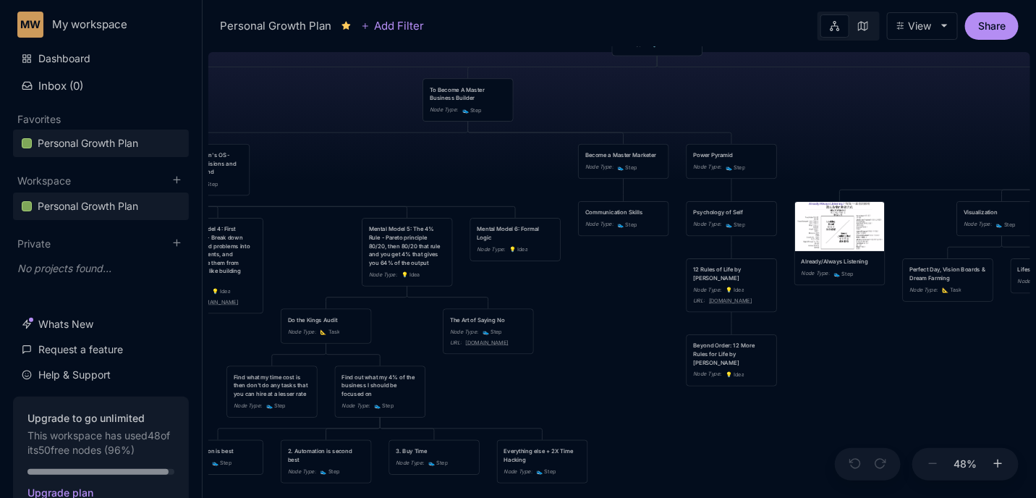
click at [720, 210] on div "Psychology of Self" at bounding box center [731, 212] width 77 height 9
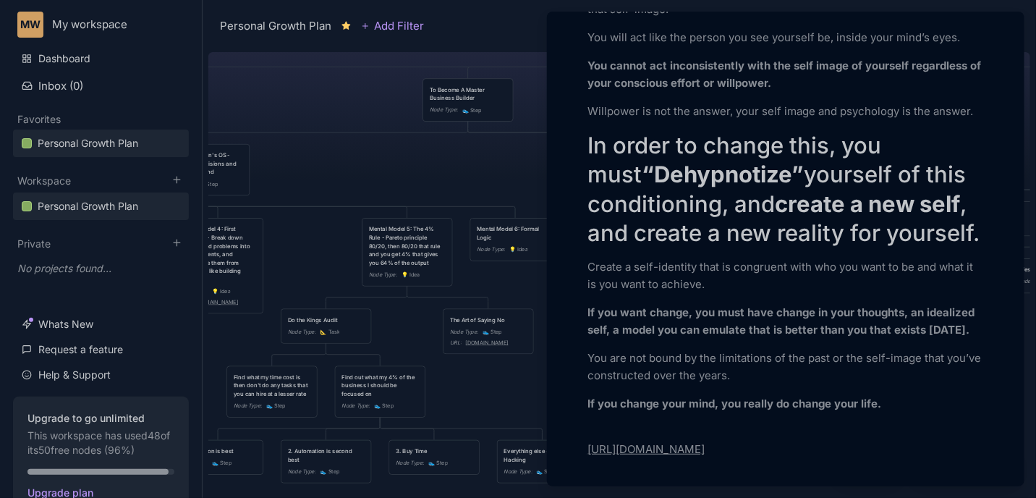
scroll to position [705, 0]
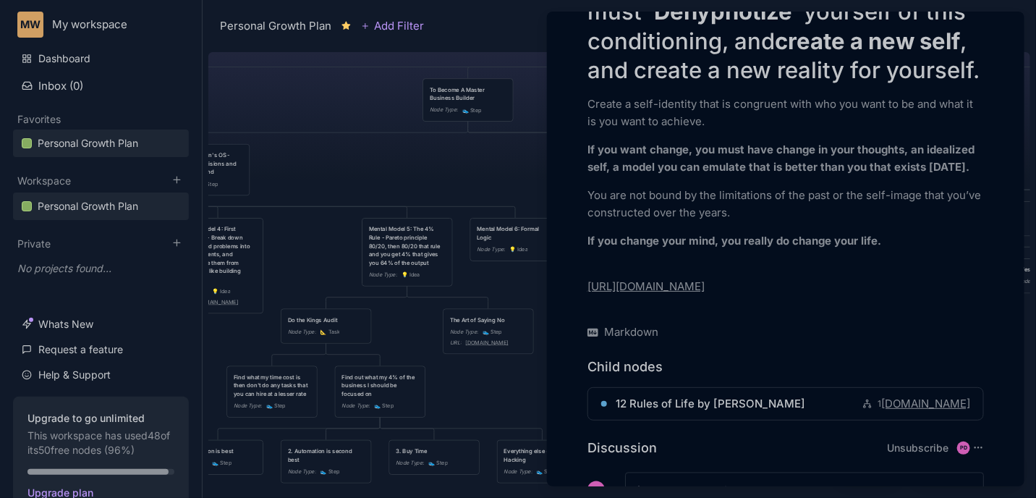
click at [676, 293] on link "[URL][DOMAIN_NAME]" at bounding box center [645, 286] width 117 height 14
click at [756, 287] on icon "button" at bounding box center [760, 287] width 12 height 12
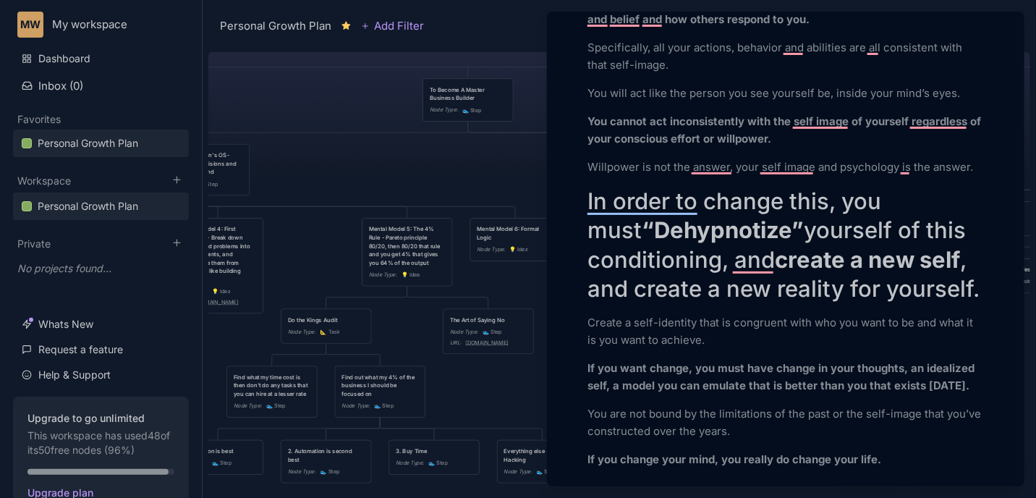
scroll to position [0, 0]
